Goal: Information Seeking & Learning: Learn about a topic

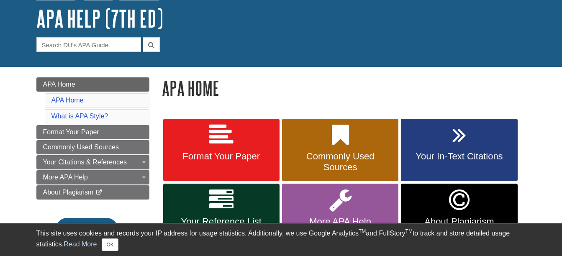
scroll to position [125, 0]
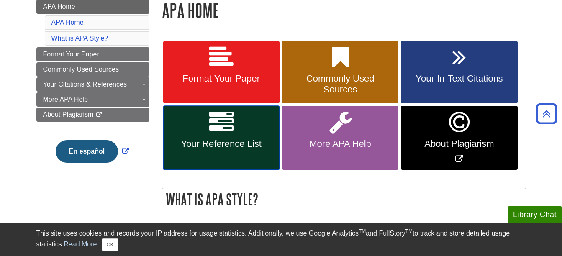
click at [257, 152] on link "Your Reference List" at bounding box center [221, 138] width 116 height 64
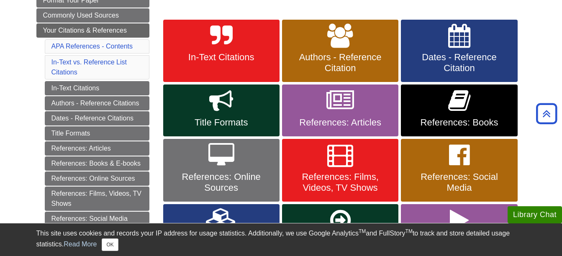
scroll to position [167, 0]
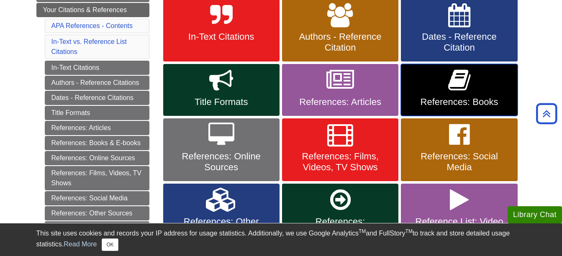
click at [461, 83] on icon at bounding box center [459, 80] width 22 height 24
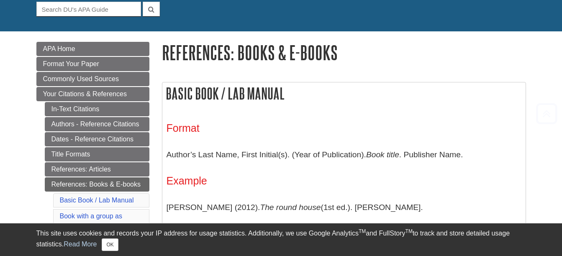
scroll to position [125, 0]
